Goal: Find specific page/section: Find specific page/section

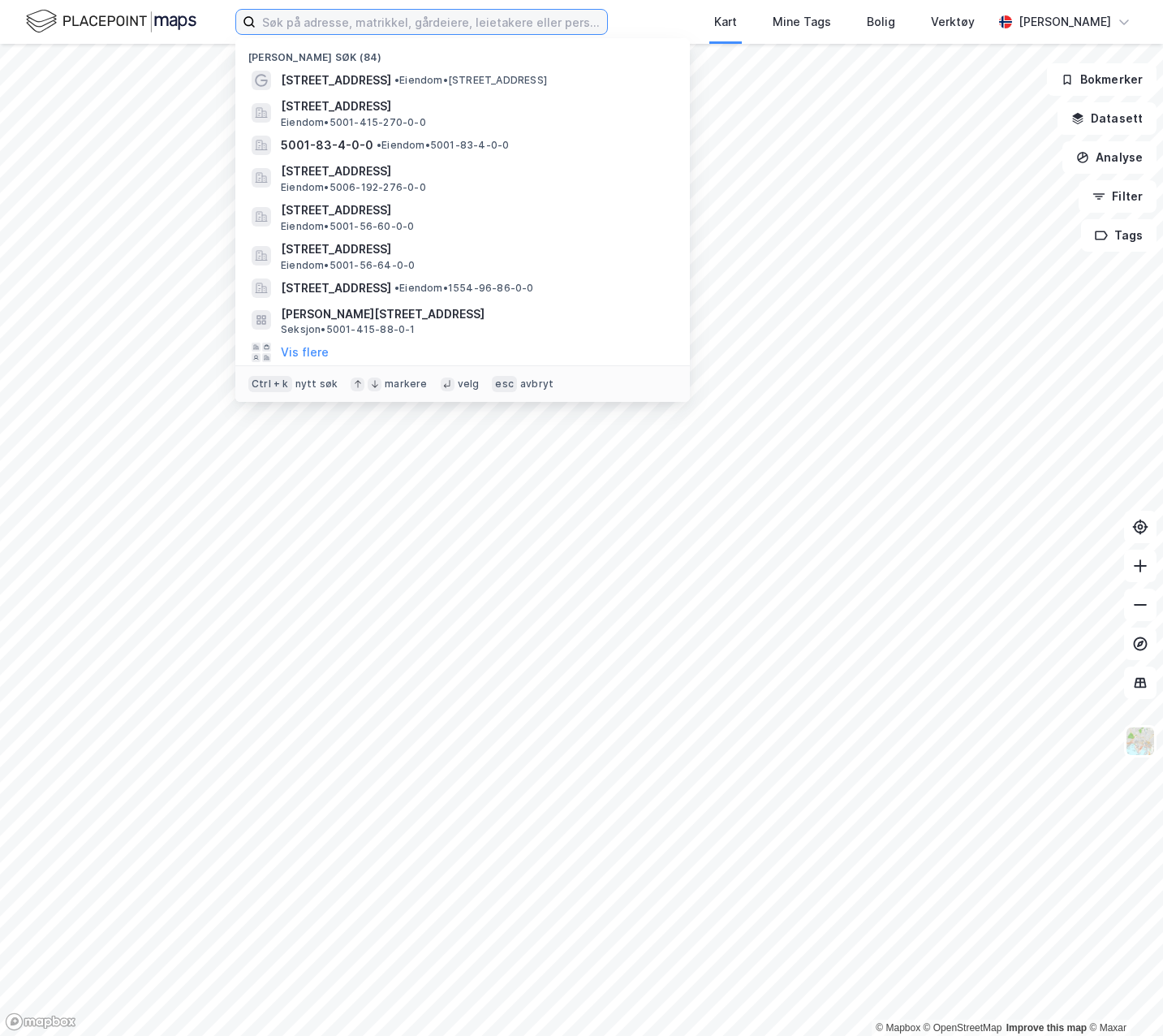
click at [320, 27] on input at bounding box center [431, 22] width 351 height 24
